Goal: Information Seeking & Learning: Learn about a topic

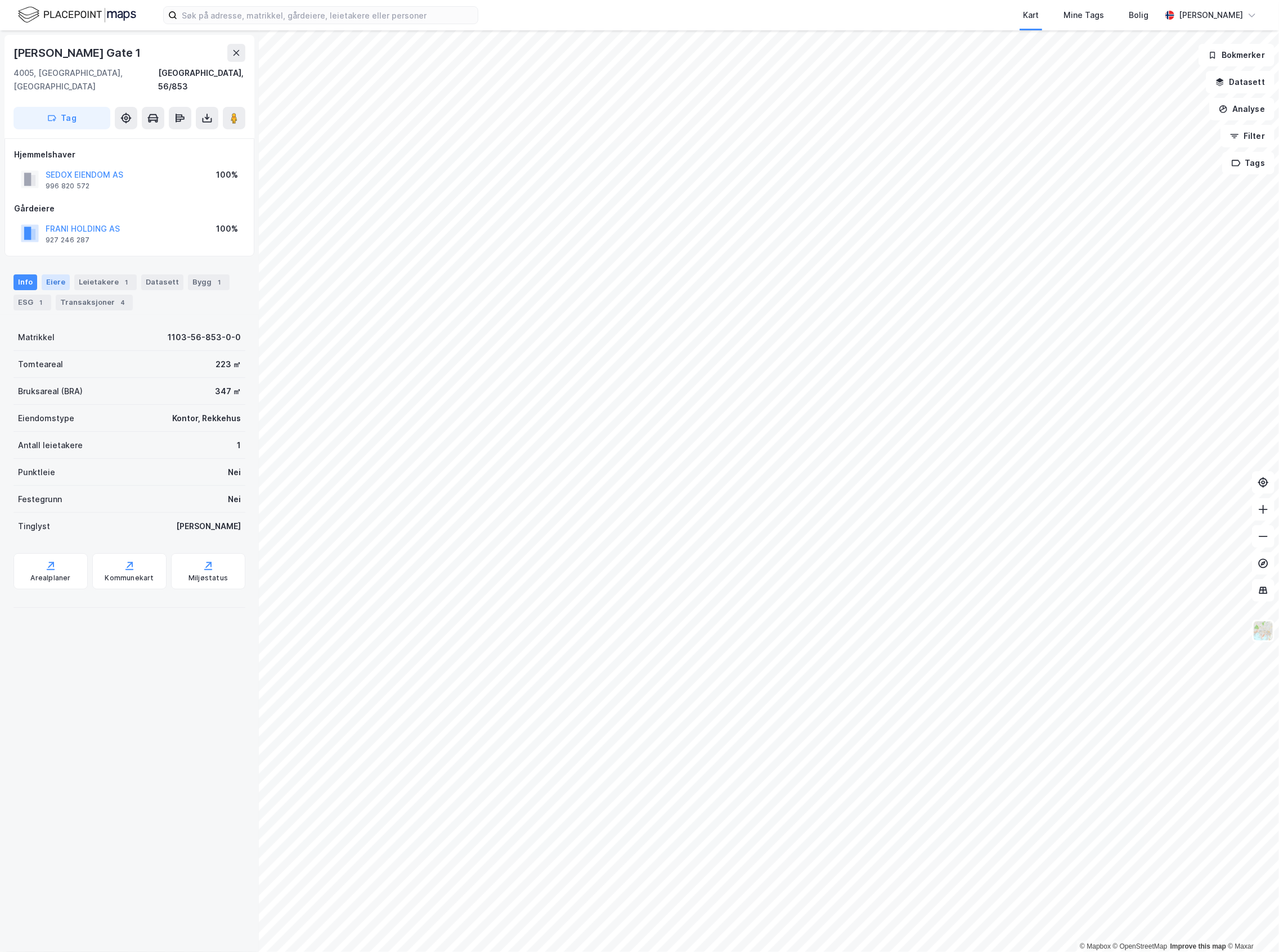
click at [57, 274] on div "Eiere" at bounding box center [56, 282] width 28 height 16
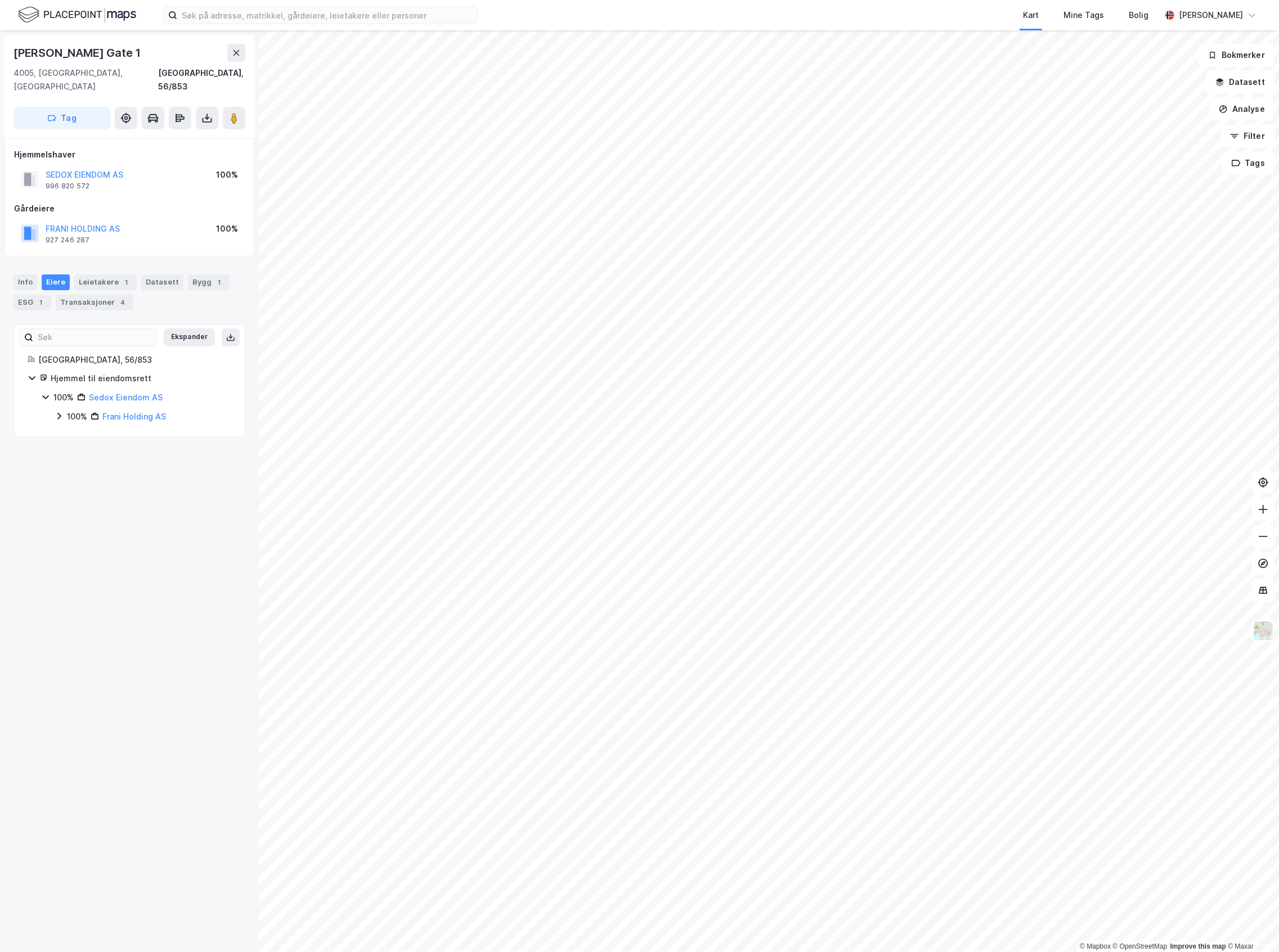
click at [58, 413] on icon at bounding box center [59, 416] width 3 height 7
click at [58, 431] on icon at bounding box center [59, 435] width 9 height 9
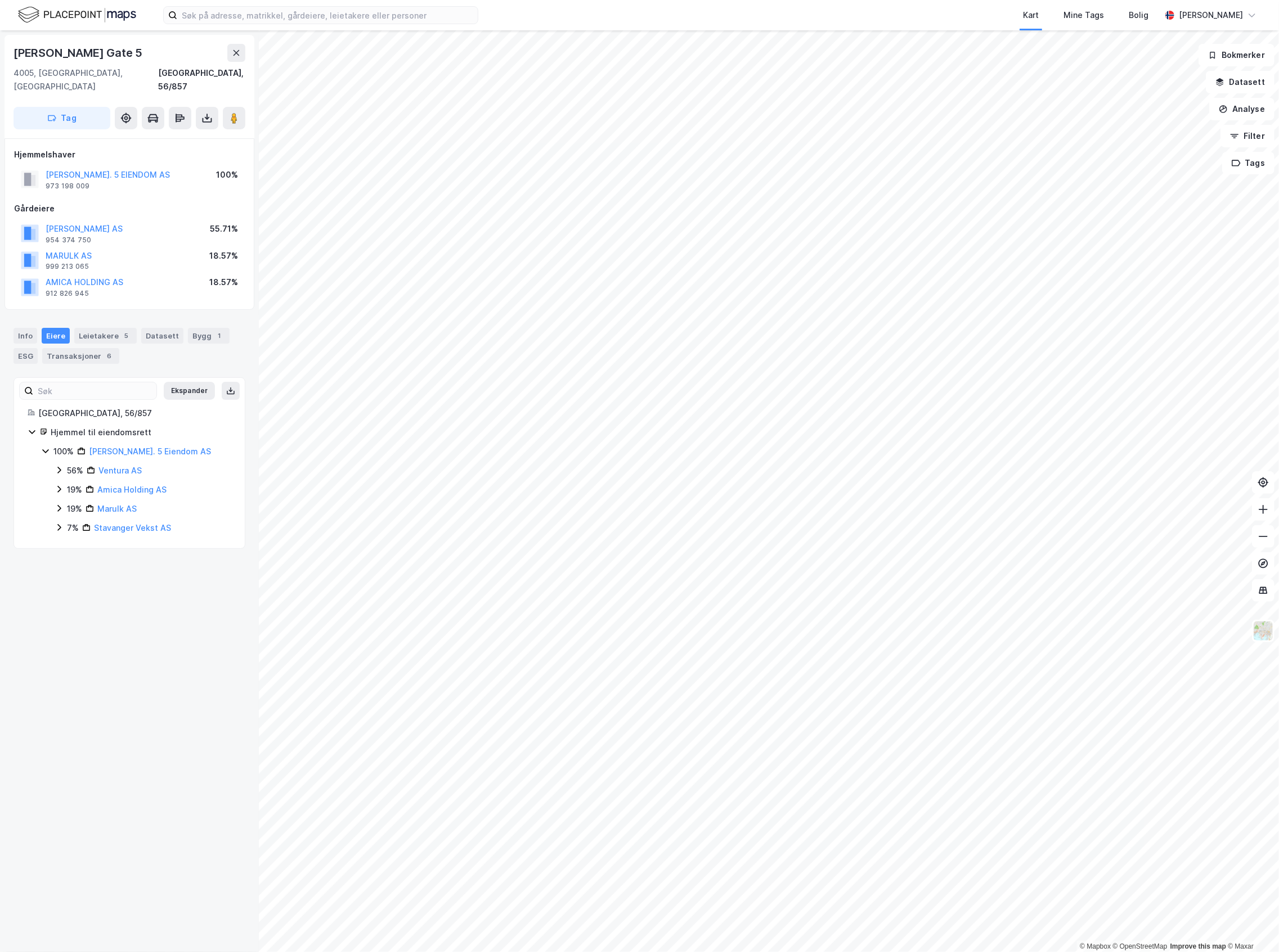
click at [60, 485] on icon at bounding box center [59, 489] width 9 height 9
click at [60, 523] on icon at bounding box center [59, 527] width 9 height 9
click at [65, 559] on div "7% Stavanger Vekst AS" at bounding box center [143, 566] width 177 height 14
click at [70, 464] on div "56%" at bounding box center [75, 471] width 16 height 14
click at [87, 18] on img at bounding box center [77, 15] width 118 height 20
